Goal: Check status: Check status

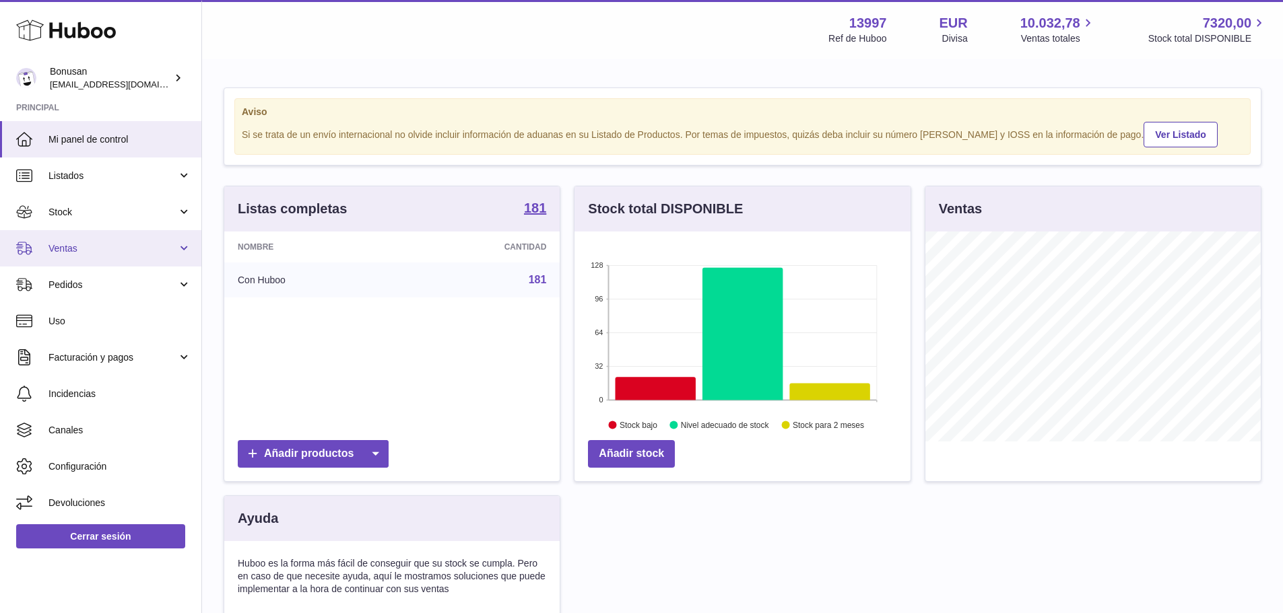
scroll to position [210, 336]
click at [85, 248] on span "Ventas" at bounding box center [112, 248] width 129 height 13
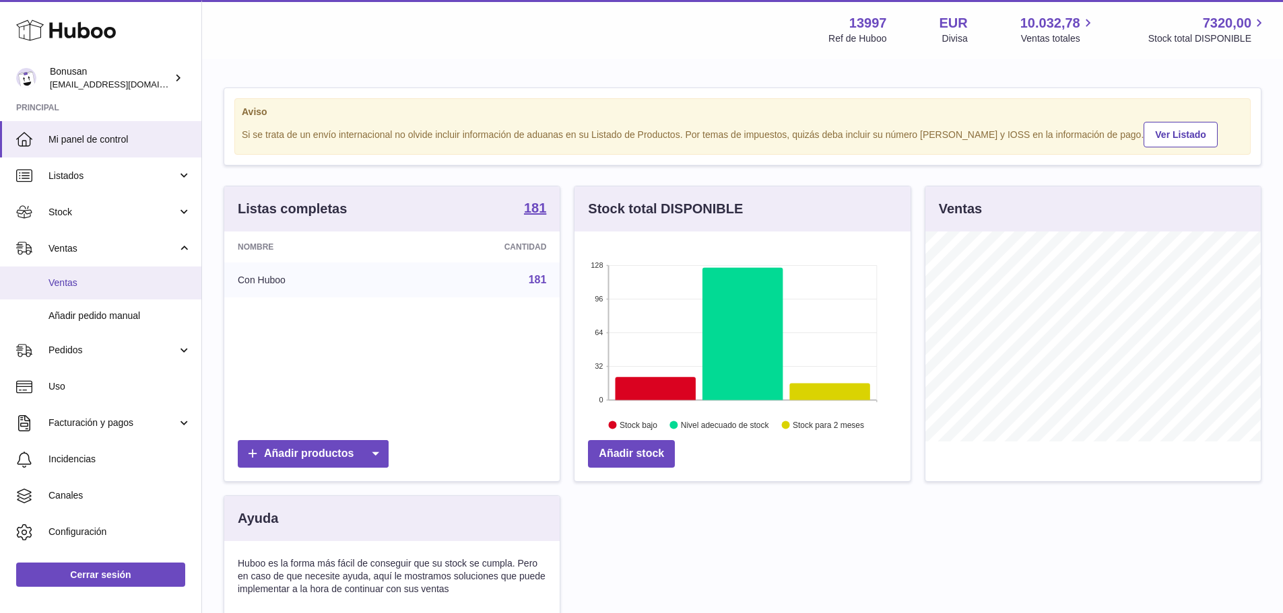
click at [69, 283] on span "Ventas" at bounding box center [119, 283] width 143 height 13
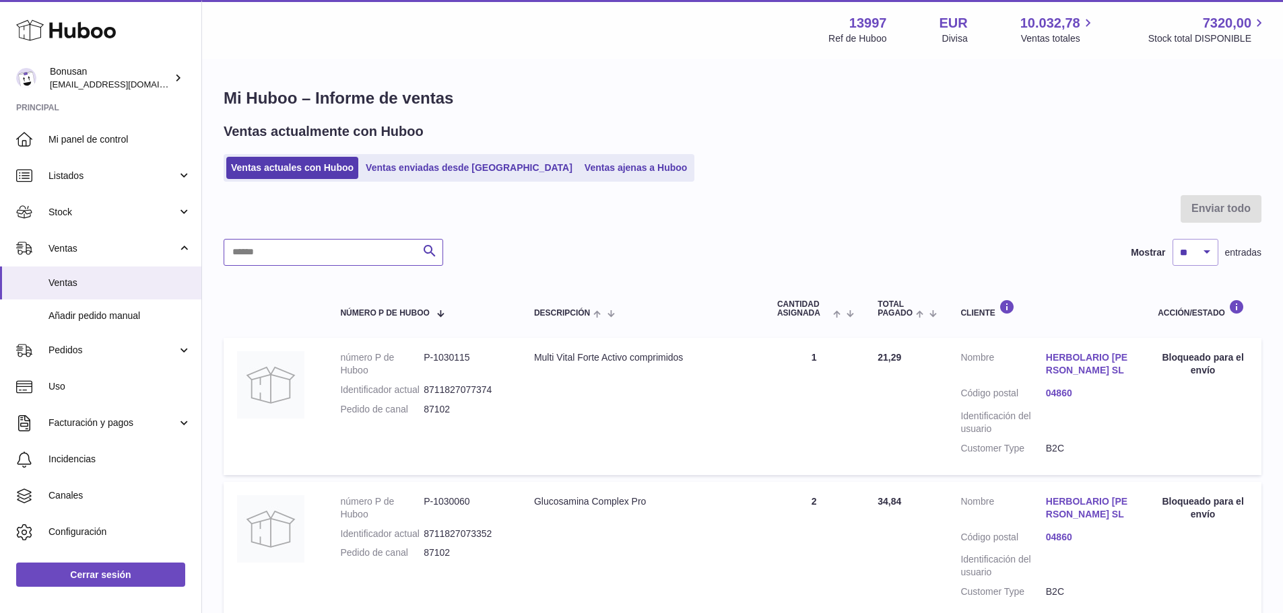
click at [306, 248] on input "text" at bounding box center [333, 252] width 219 height 27
click at [178, 212] on link "Stock" at bounding box center [100, 212] width 201 height 36
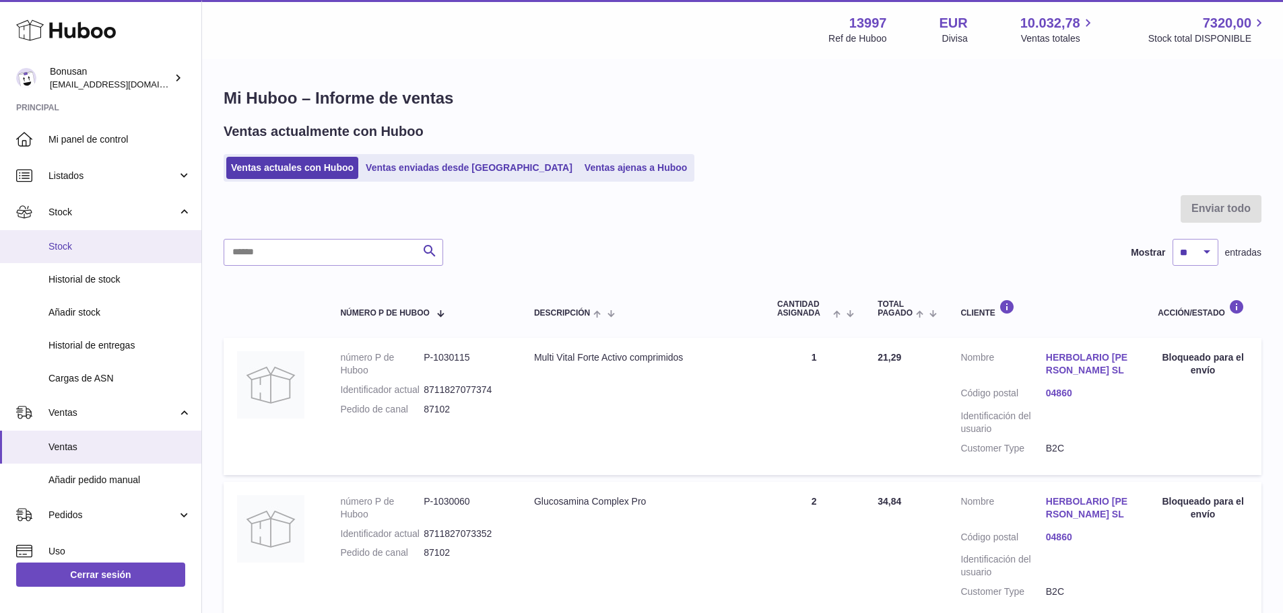
click at [82, 245] on span "Stock" at bounding box center [119, 246] width 143 height 13
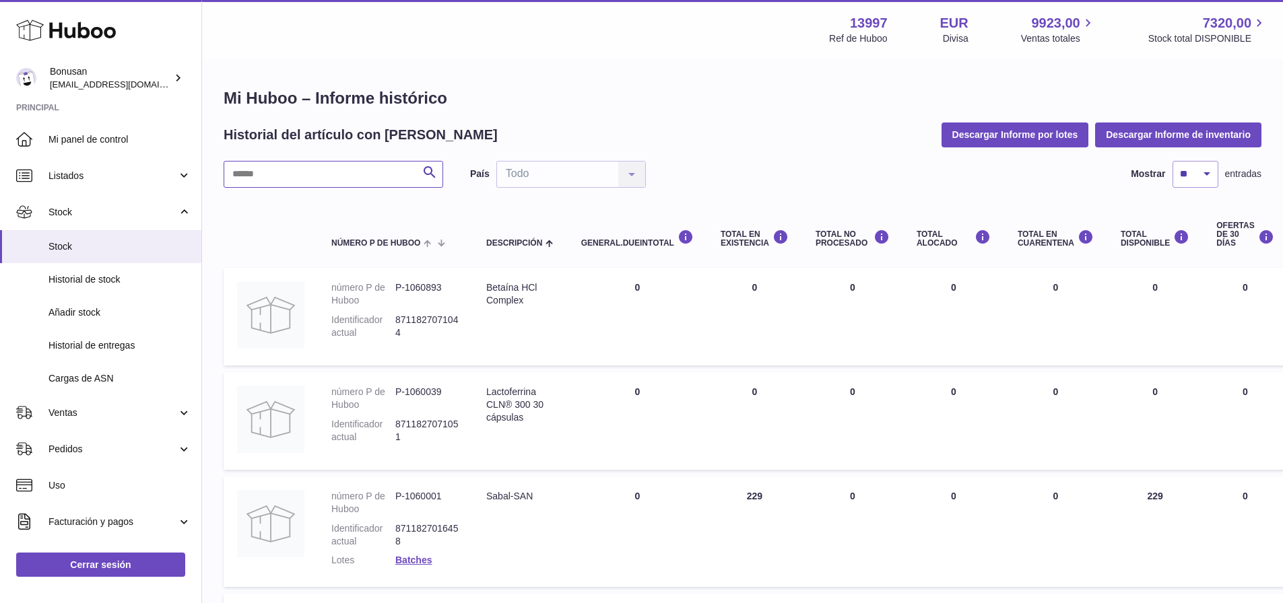
click at [314, 174] on input "text" at bounding box center [333, 174] width 219 height 27
click at [257, 174] on input "text" at bounding box center [333, 174] width 219 height 27
paste input "*******"
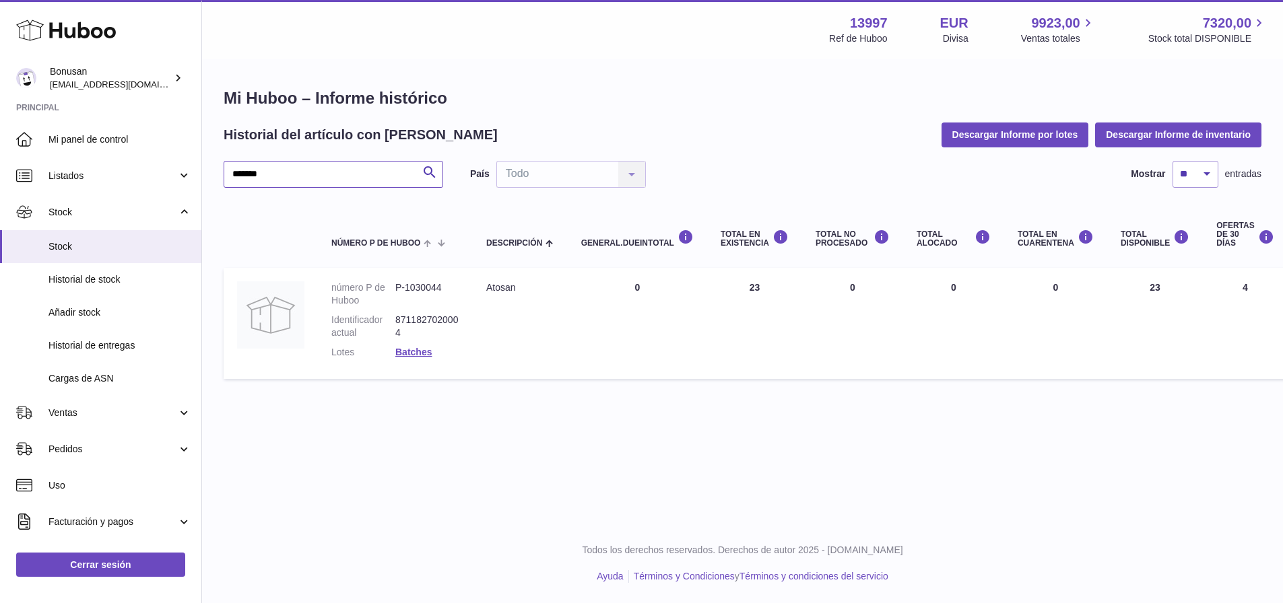
type input "*******"
click at [113, 345] on span "Historial de entregas" at bounding box center [119, 345] width 143 height 13
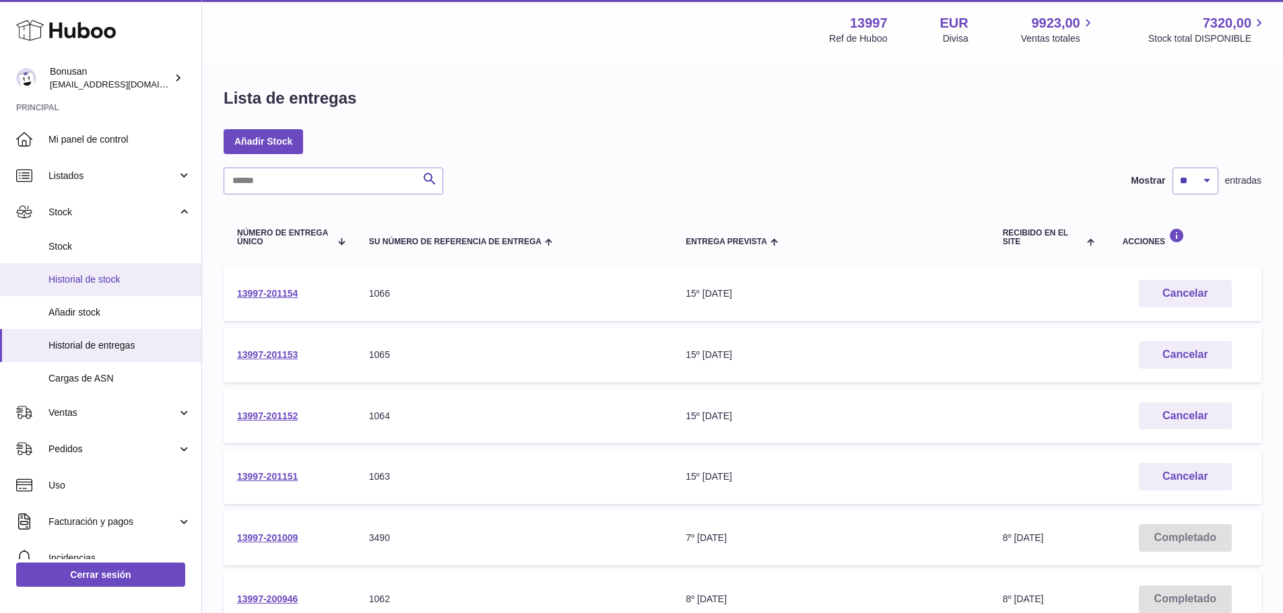
click at [100, 281] on span "Historial de stock" at bounding box center [119, 279] width 143 height 13
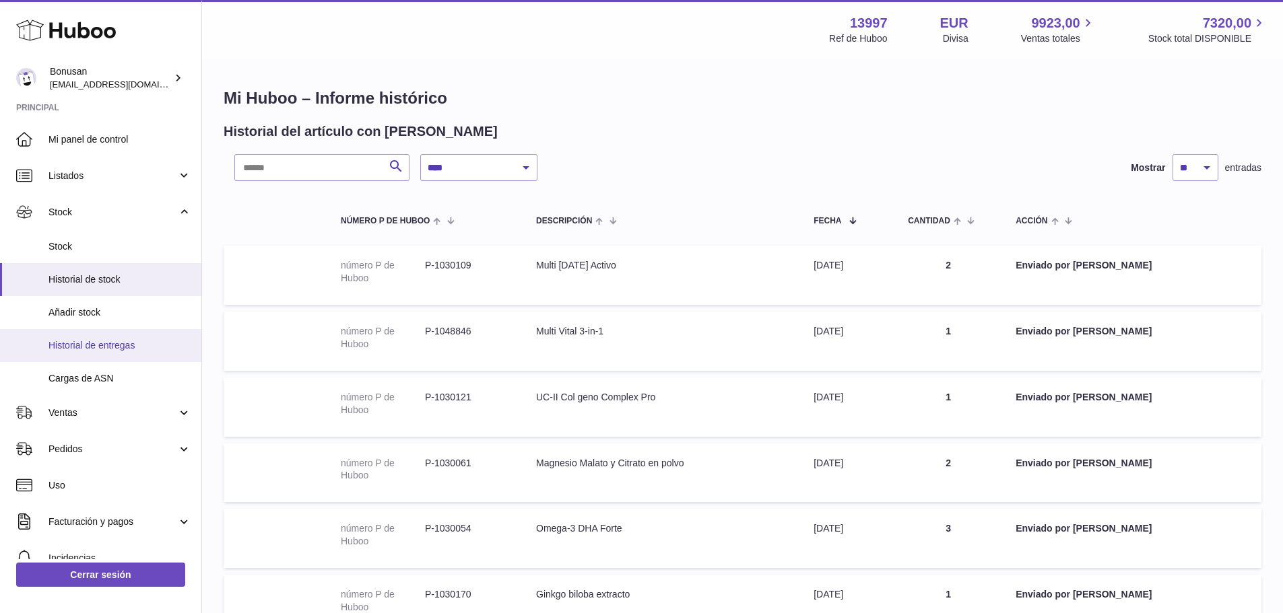
click at [92, 343] on span "Historial de entregas" at bounding box center [119, 345] width 143 height 13
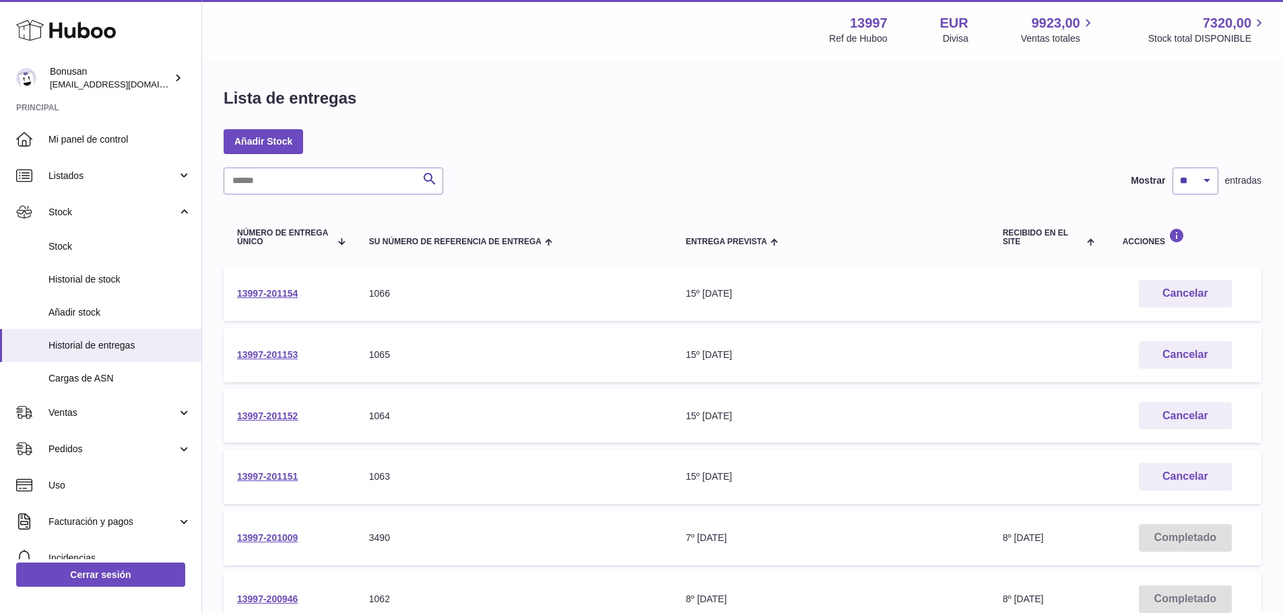
scroll to position [135, 0]
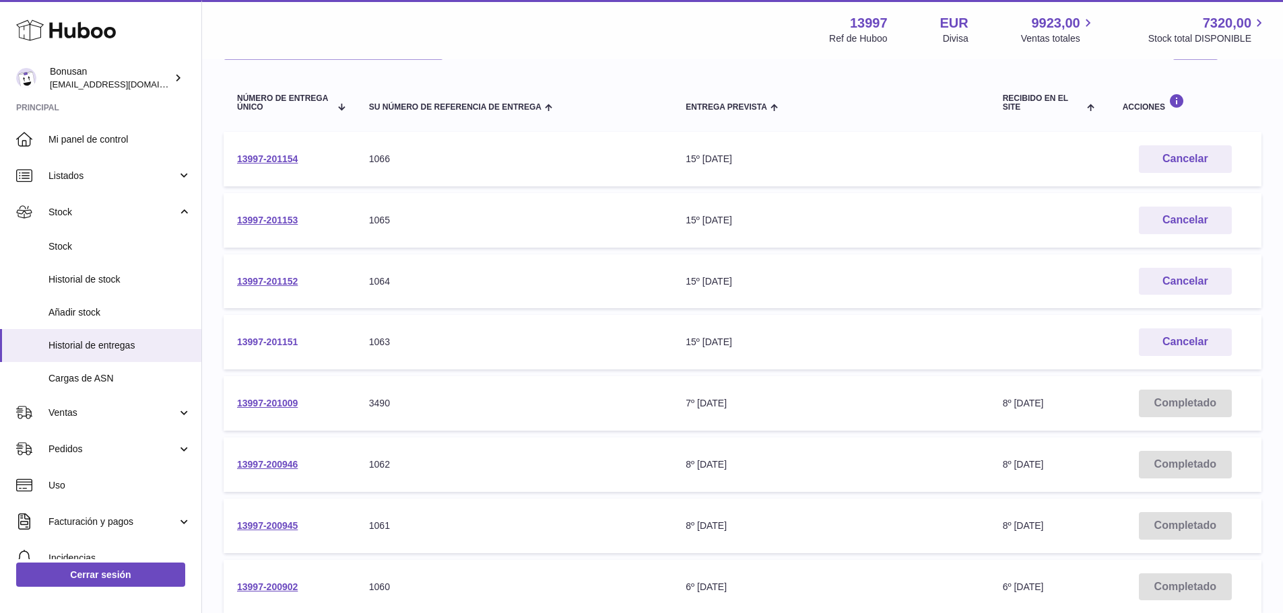
click at [268, 342] on link "13997-201151" at bounding box center [267, 342] width 61 height 11
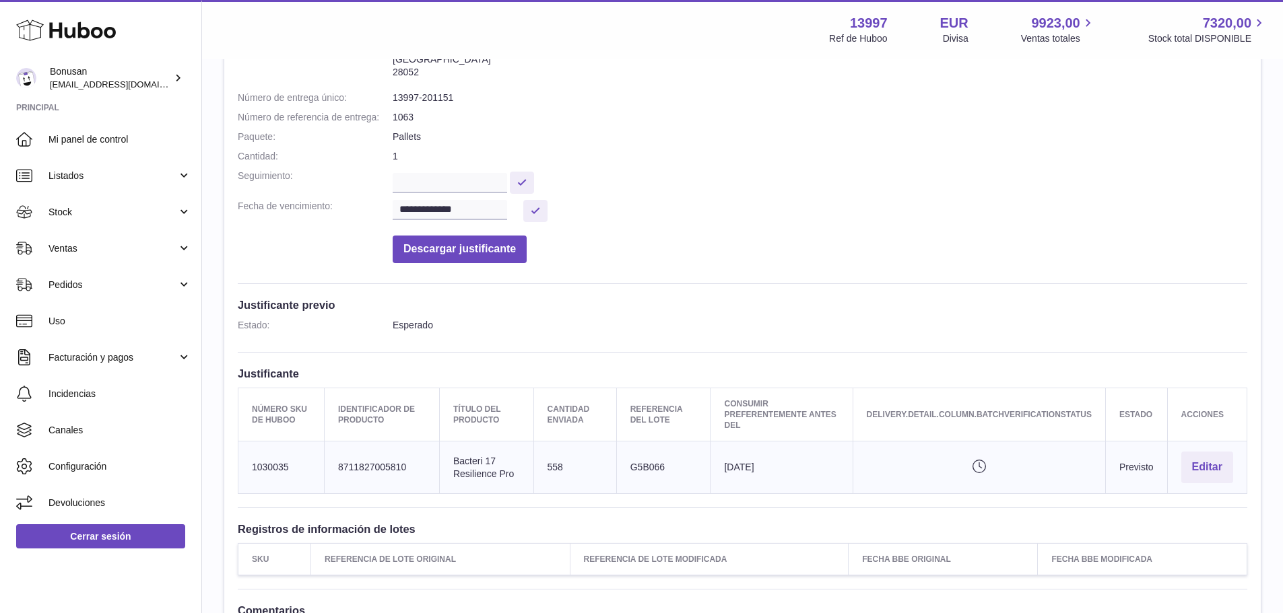
scroll to position [67, 0]
